Goal: Transaction & Acquisition: Purchase product/service

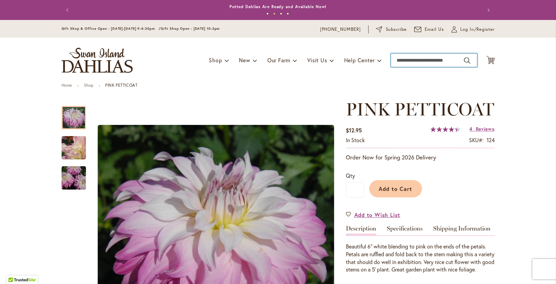
click at [440, 55] on input "Search" at bounding box center [434, 60] width 86 height 14
click at [401, 60] on input "Search" at bounding box center [434, 60] width 86 height 14
type input "**********"
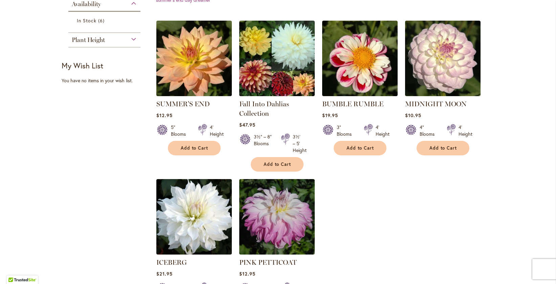
scroll to position [237, 0]
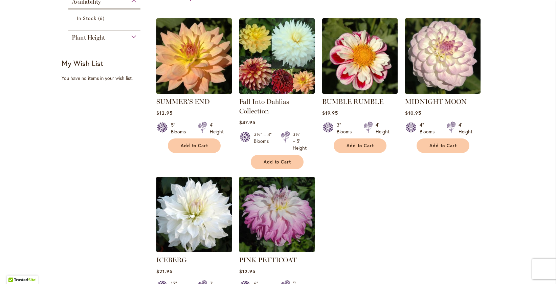
click at [195, 57] on img at bounding box center [193, 55] width 79 height 79
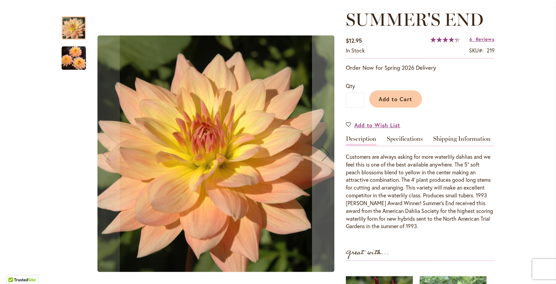
scroll to position [101, 0]
